Goal: Task Accomplishment & Management: Complete application form

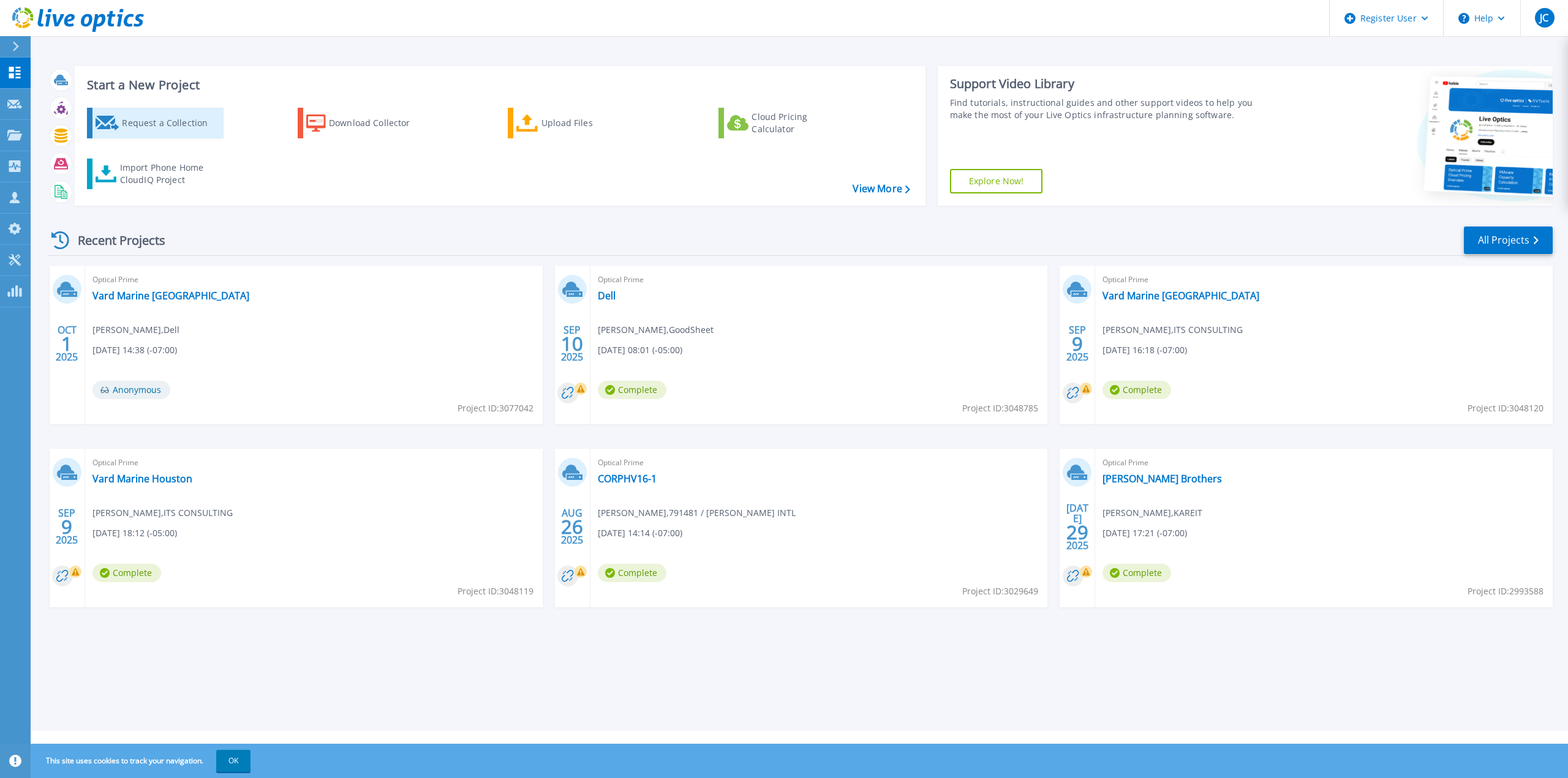
click at [142, 133] on div "Request a Collection" at bounding box center [170, 122] width 98 height 25
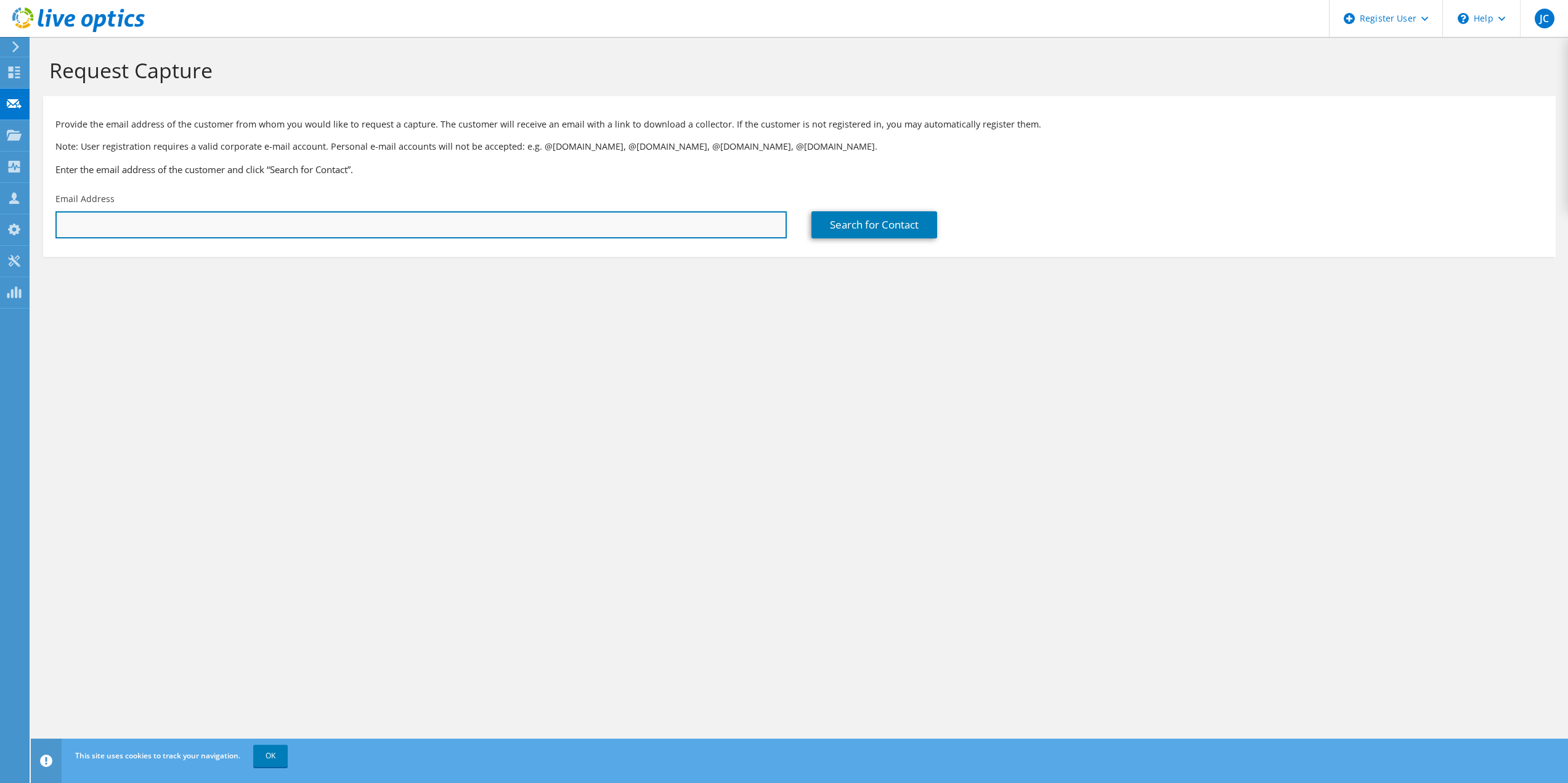
click at [192, 233] on input "text" at bounding box center [421, 224] width 732 height 27
paste input "dstandifer@aztecwell.com"
type input "dstandifer@aztecwell.com"
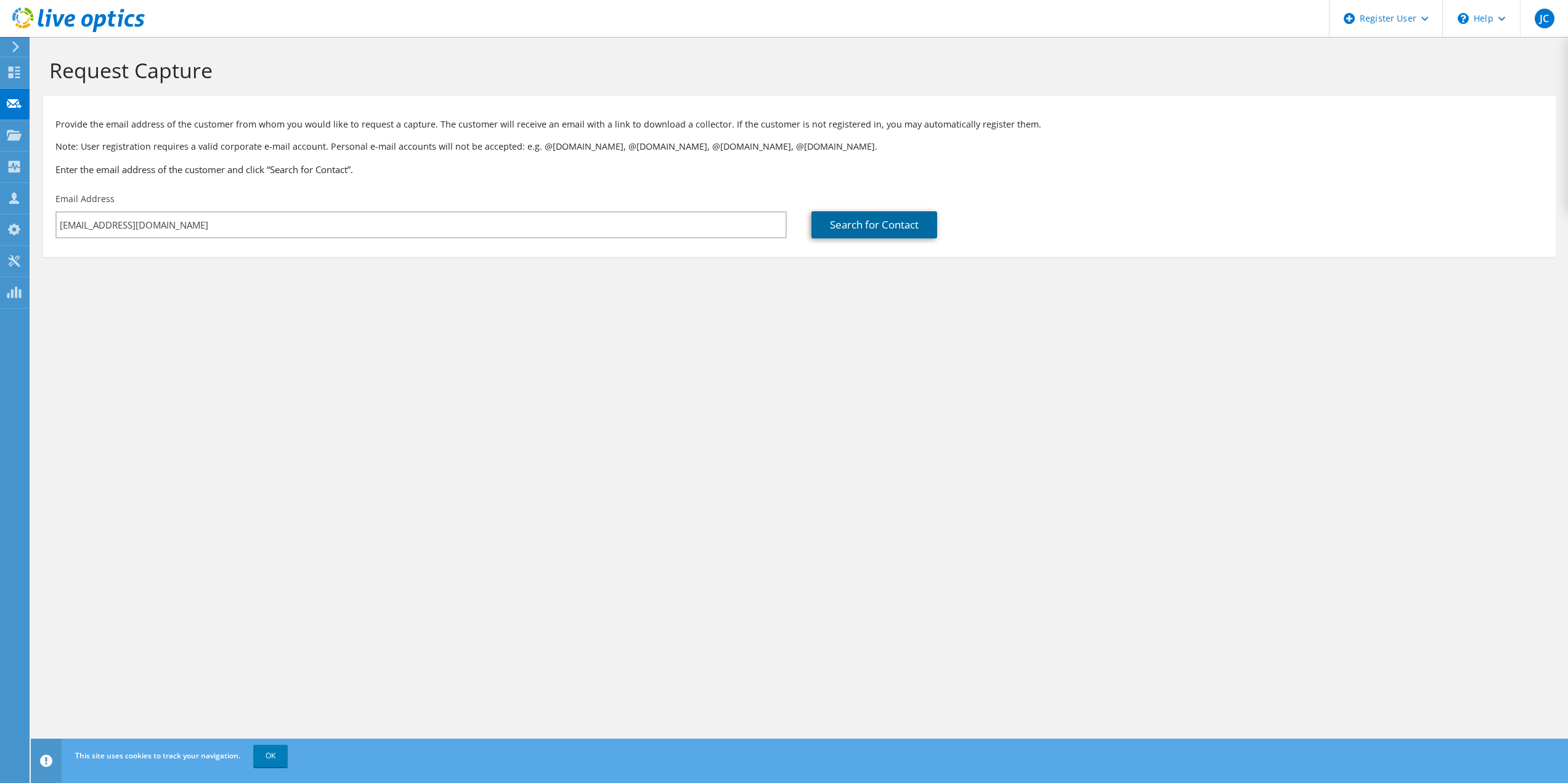
click at [874, 237] on link "Search for Contact" at bounding box center [874, 224] width 126 height 27
type input "AZTEC WELL SERVICE"
type input "Daniel"
type input "Standifer"
type input "[GEOGRAPHIC_DATA]"
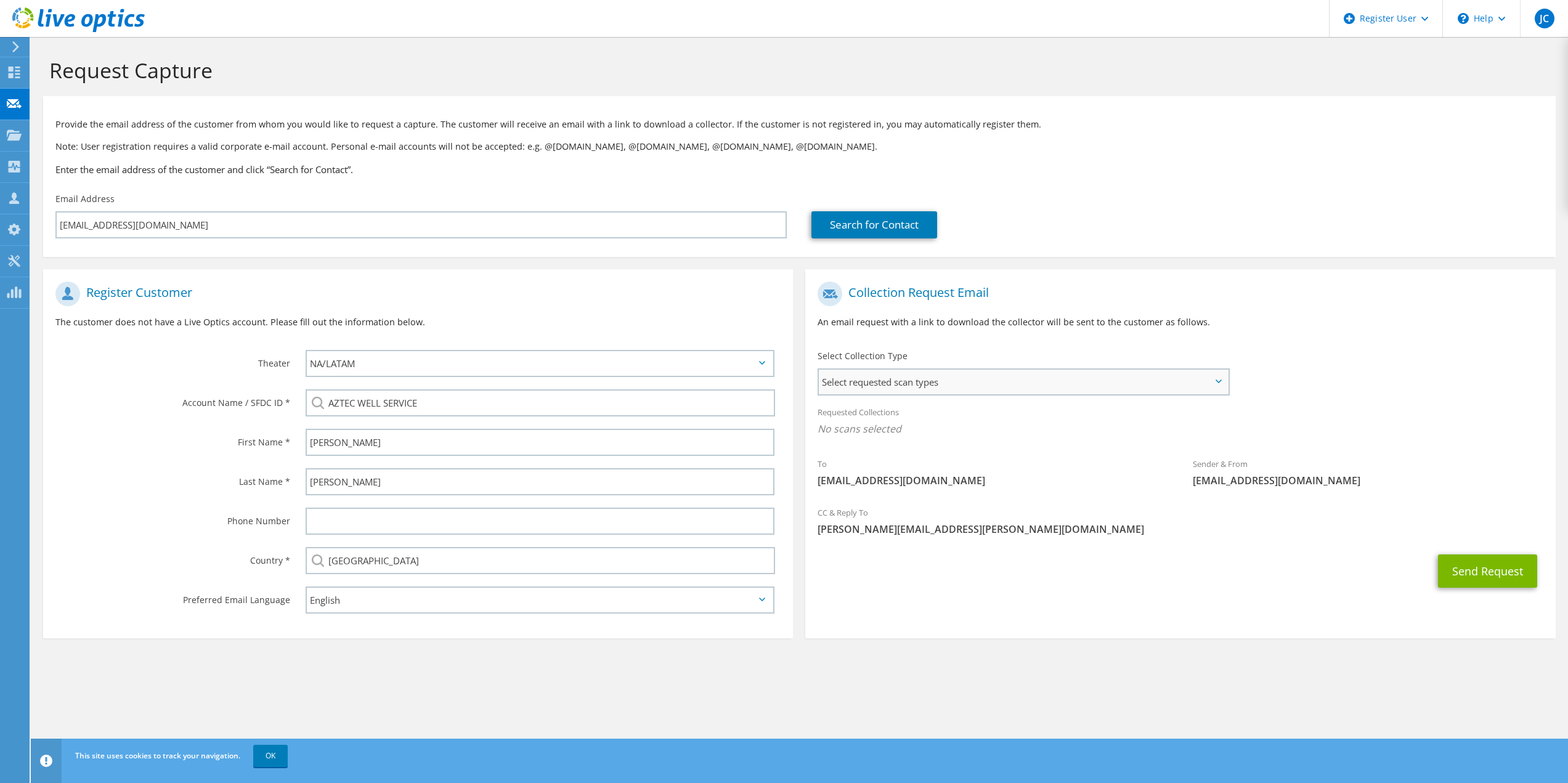
click at [897, 395] on div "Select requested scan types Server Virtualization Optical Prime AWS Nutanix SC" at bounding box center [1023, 382] width 411 height 27
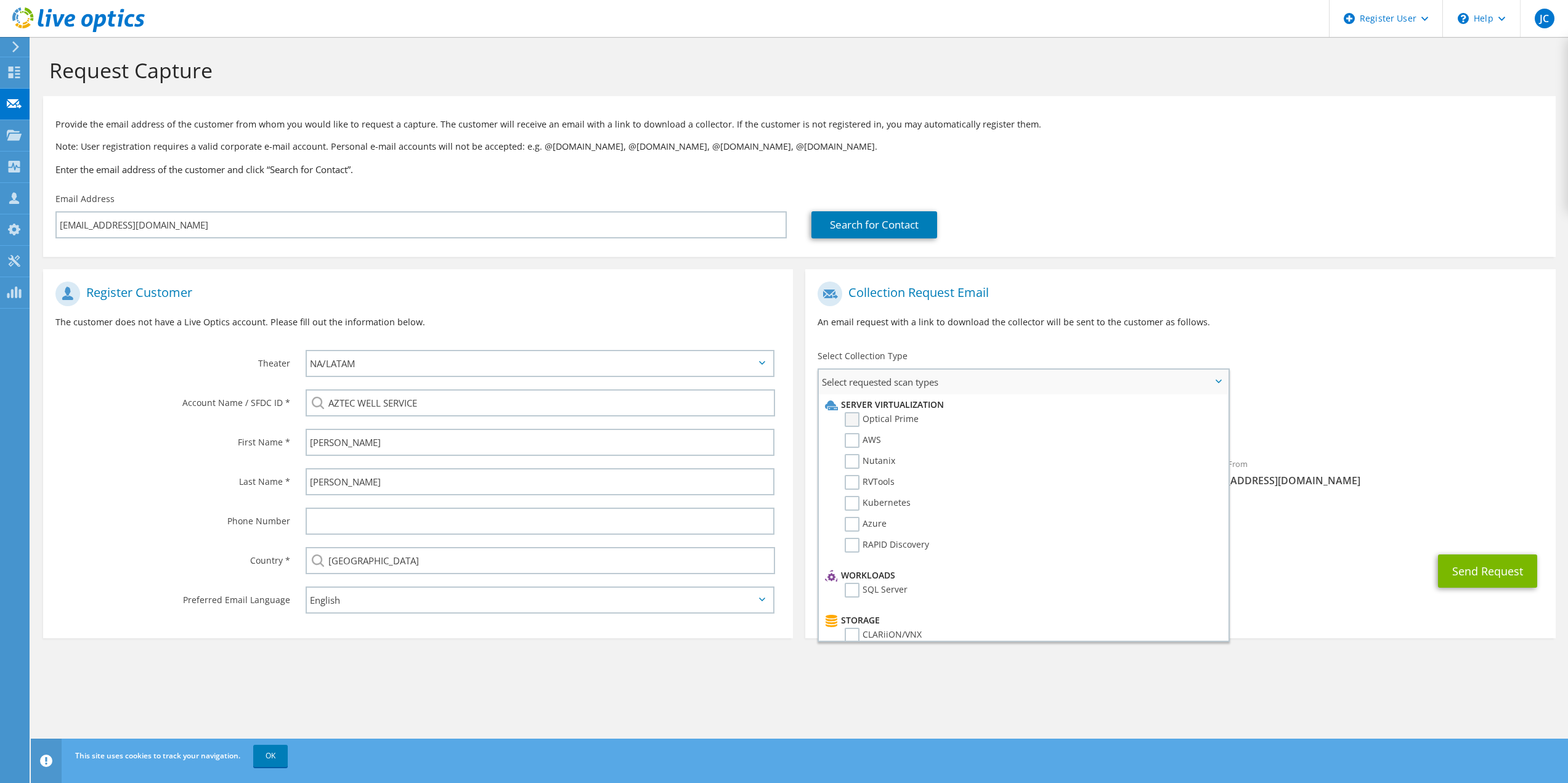
click at [856, 419] on label "Optical Prime" at bounding box center [882, 420] width 74 height 15
click at [0, 0] on input "Optical Prime" at bounding box center [0, 0] width 0 height 0
click at [1304, 335] on div "Collection Request Email An email request with a link to download the collector…" at bounding box center [1180, 309] width 750 height 69
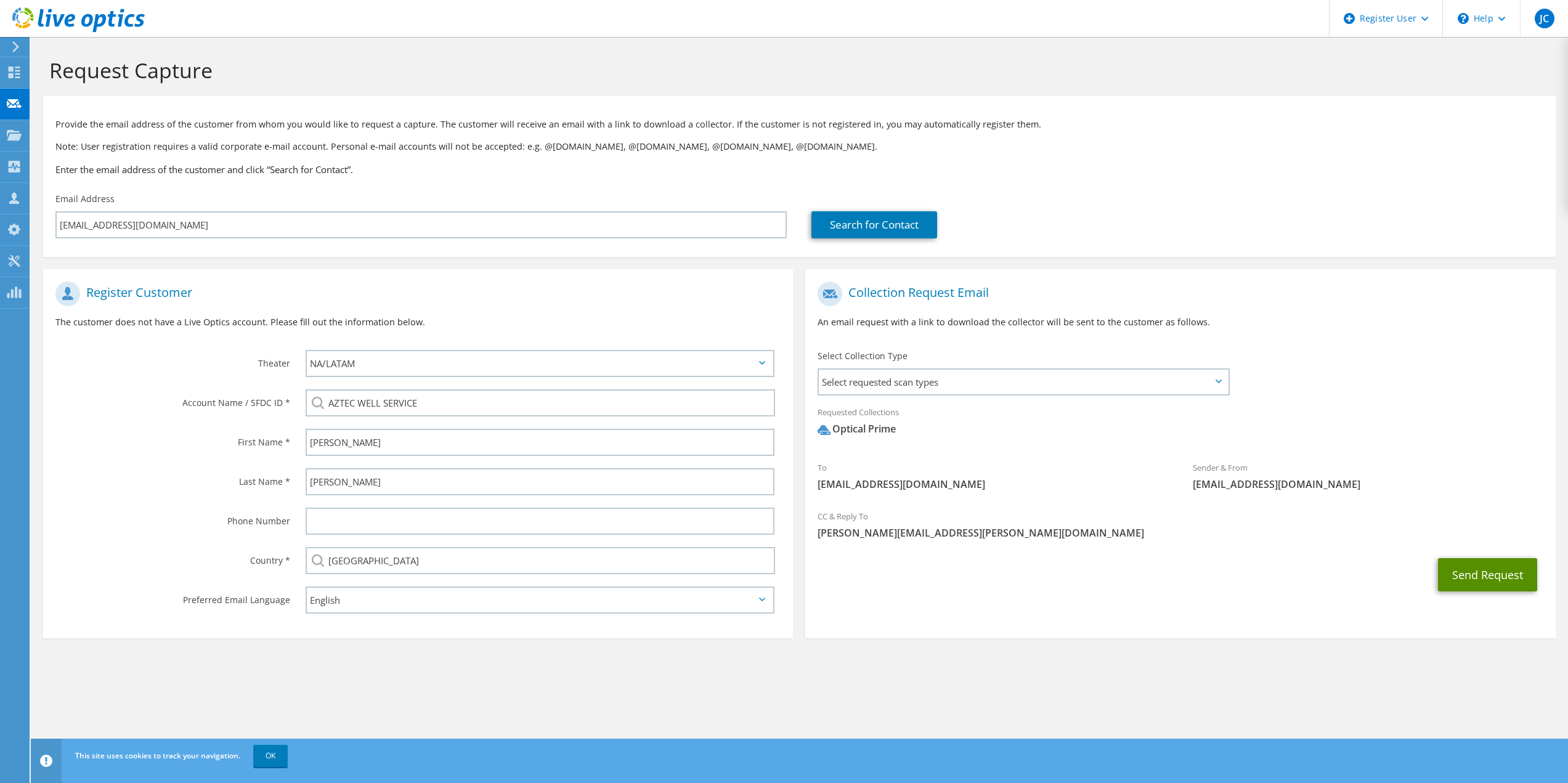
click at [1485, 574] on button "Send Request" at bounding box center [1487, 575] width 99 height 33
